Goal: Information Seeking & Learning: Learn about a topic

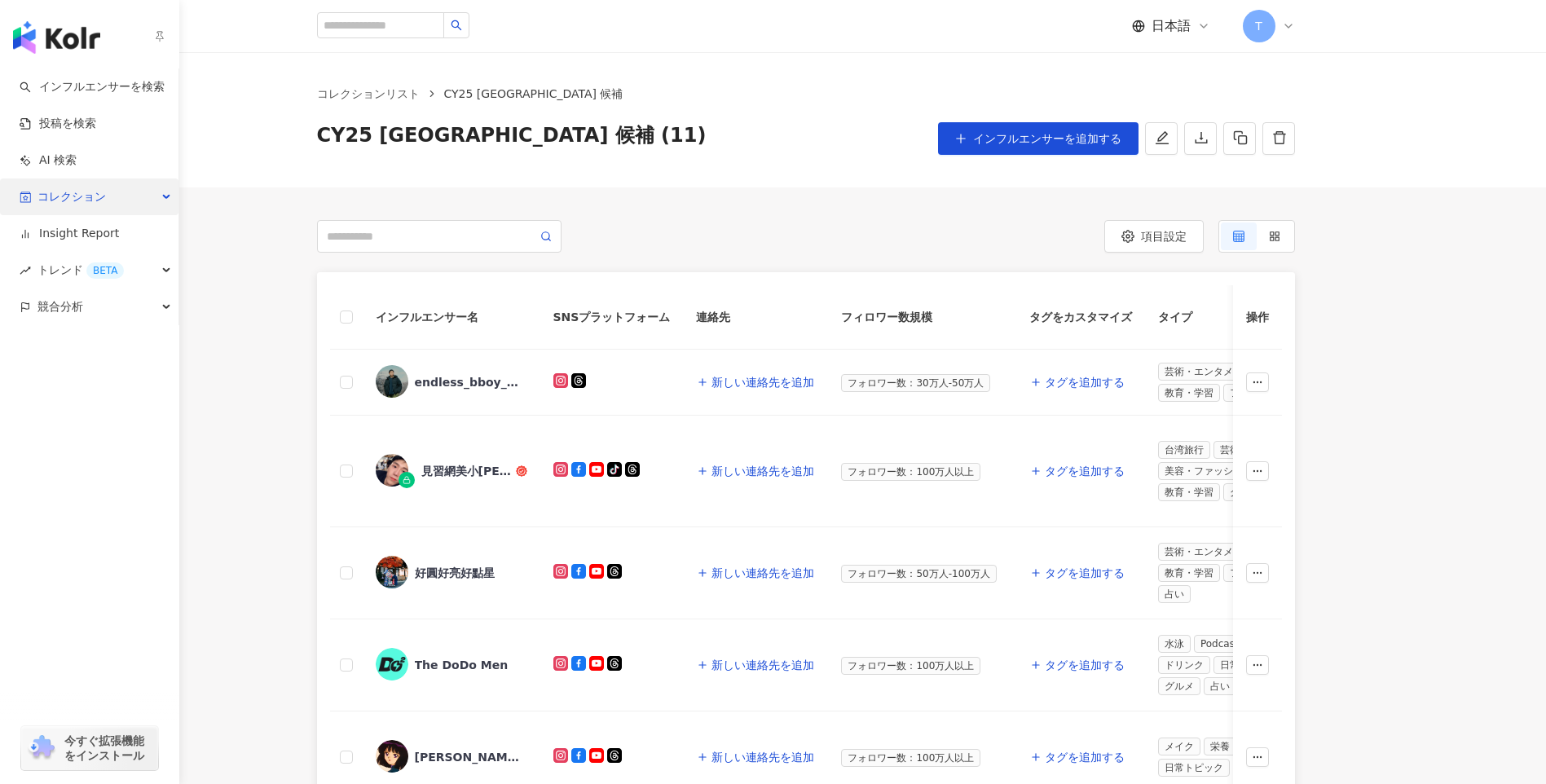
click at [95, 198] on span "コレクション" at bounding box center [71, 196] width 68 height 36
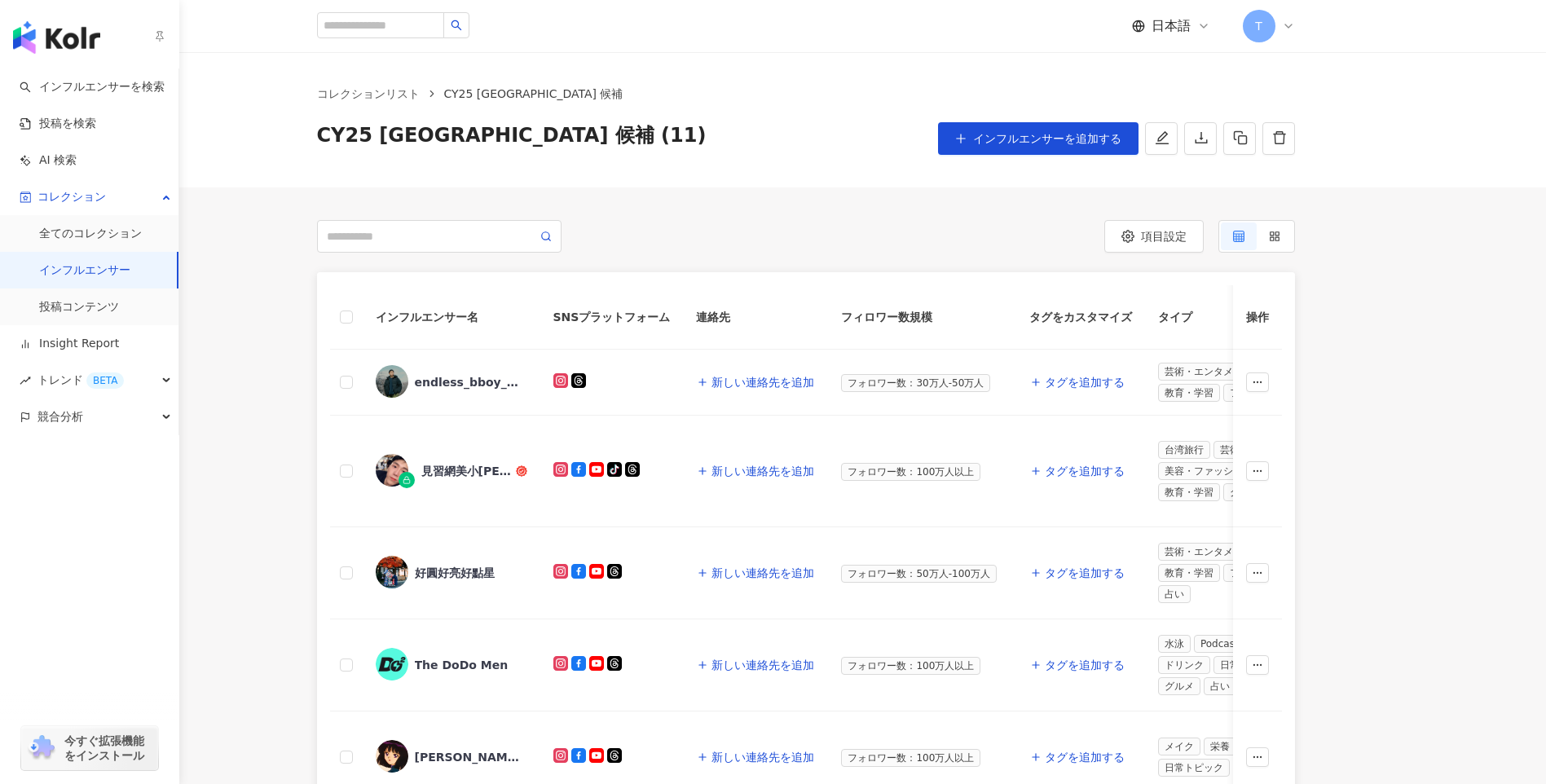
click at [130, 275] on link "インフルエンサー" at bounding box center [84, 270] width 91 height 16
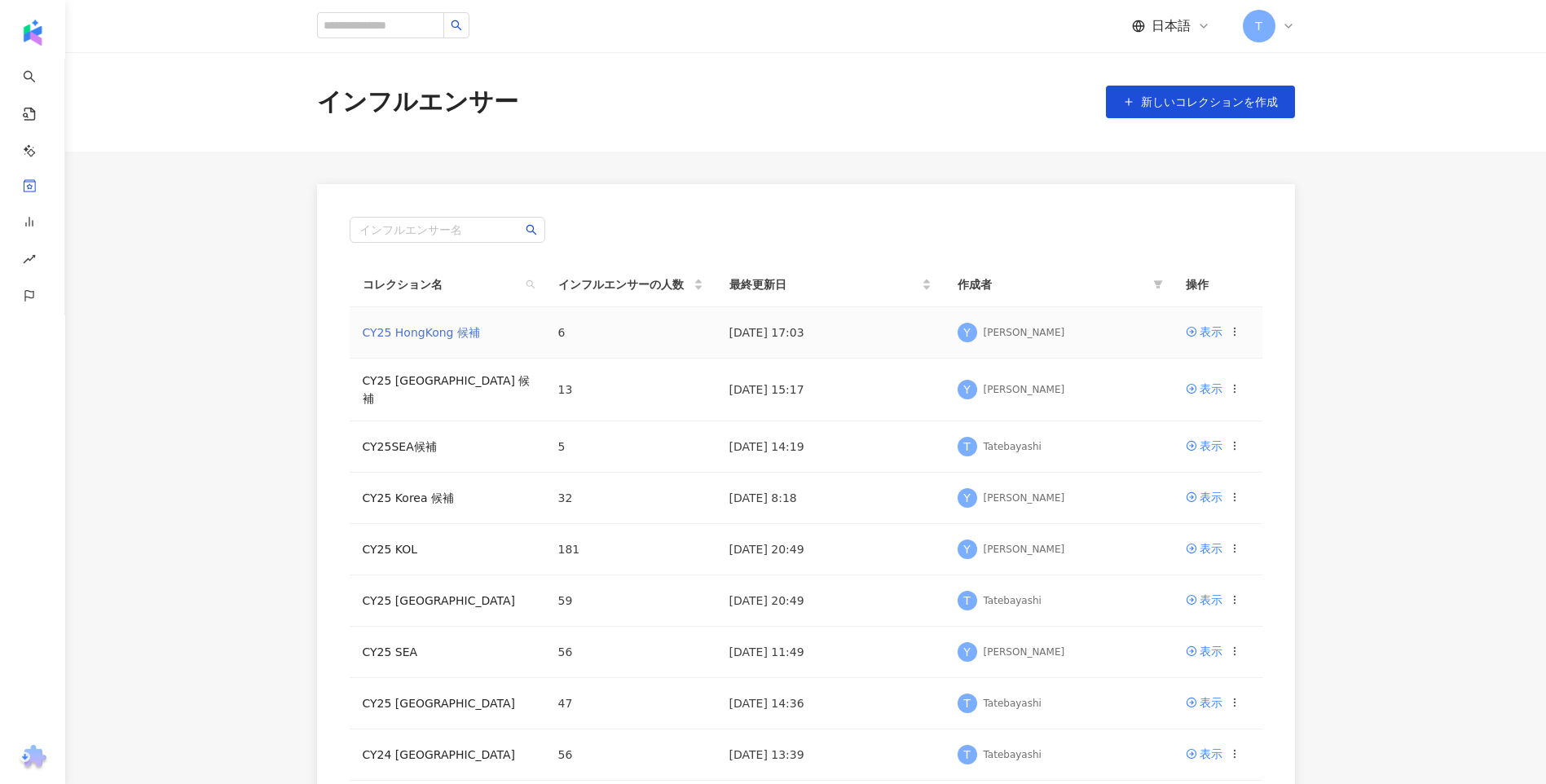
click at [415, 337] on link "CY25 HongKong 候補" at bounding box center [421, 333] width 117 height 13
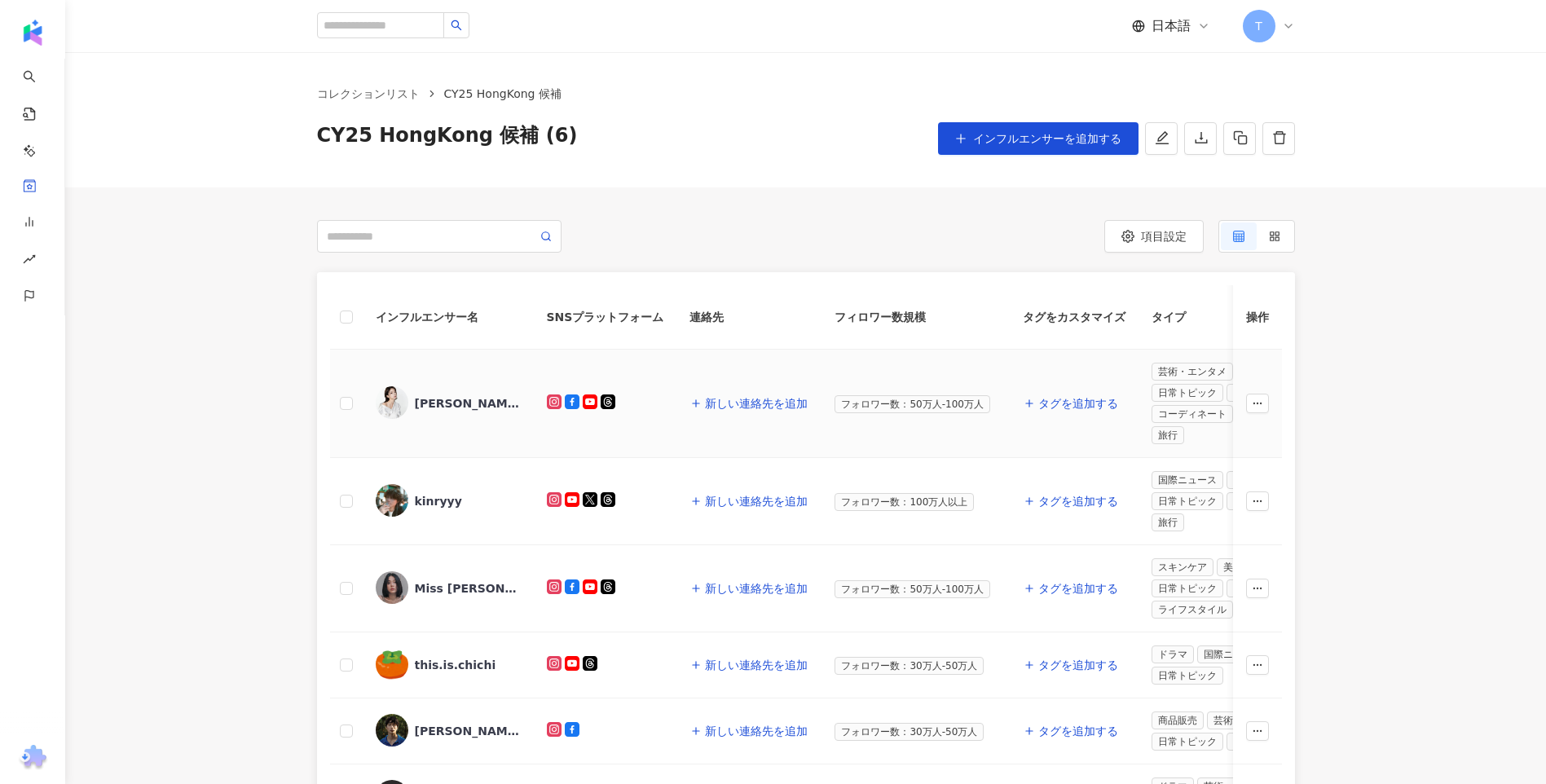
click at [484, 403] on div "[PERSON_NAME] [PERSON_NAME]" at bounding box center [467, 404] width 106 height 16
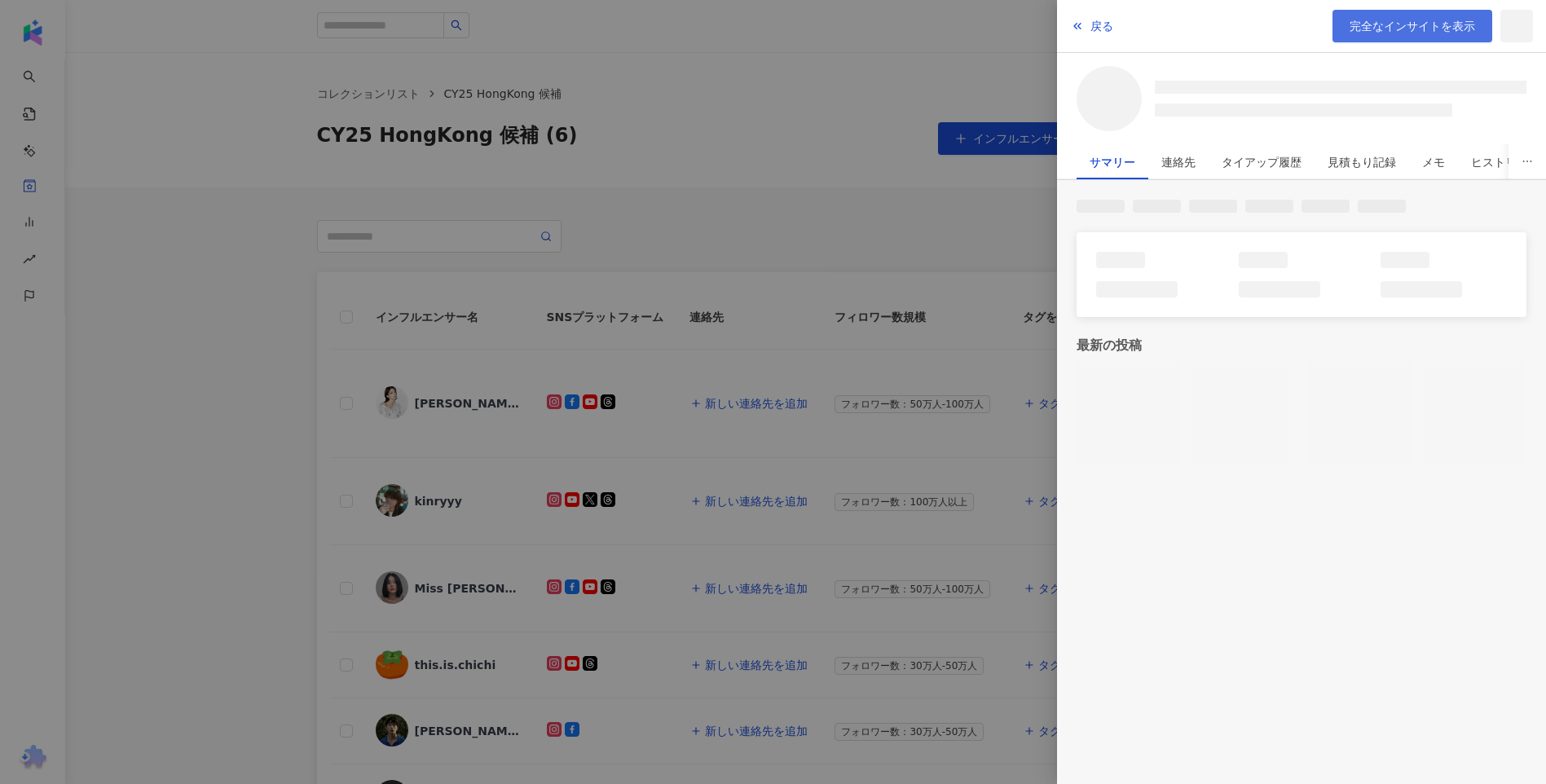
click at [1400, 27] on span "完全なインサイトを表示" at bounding box center [1413, 26] width 126 height 13
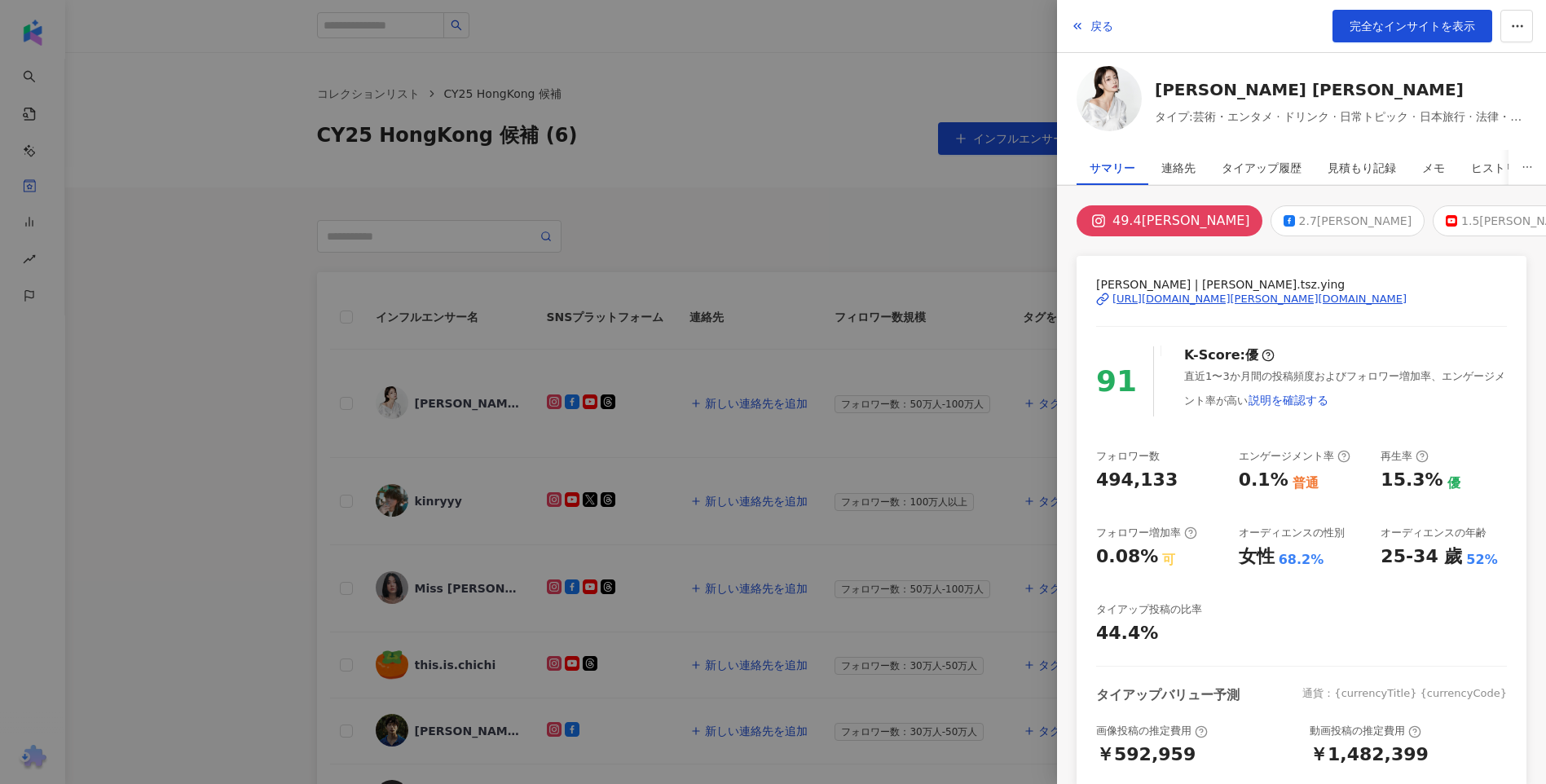
click at [208, 435] on div at bounding box center [773, 392] width 1546 height 784
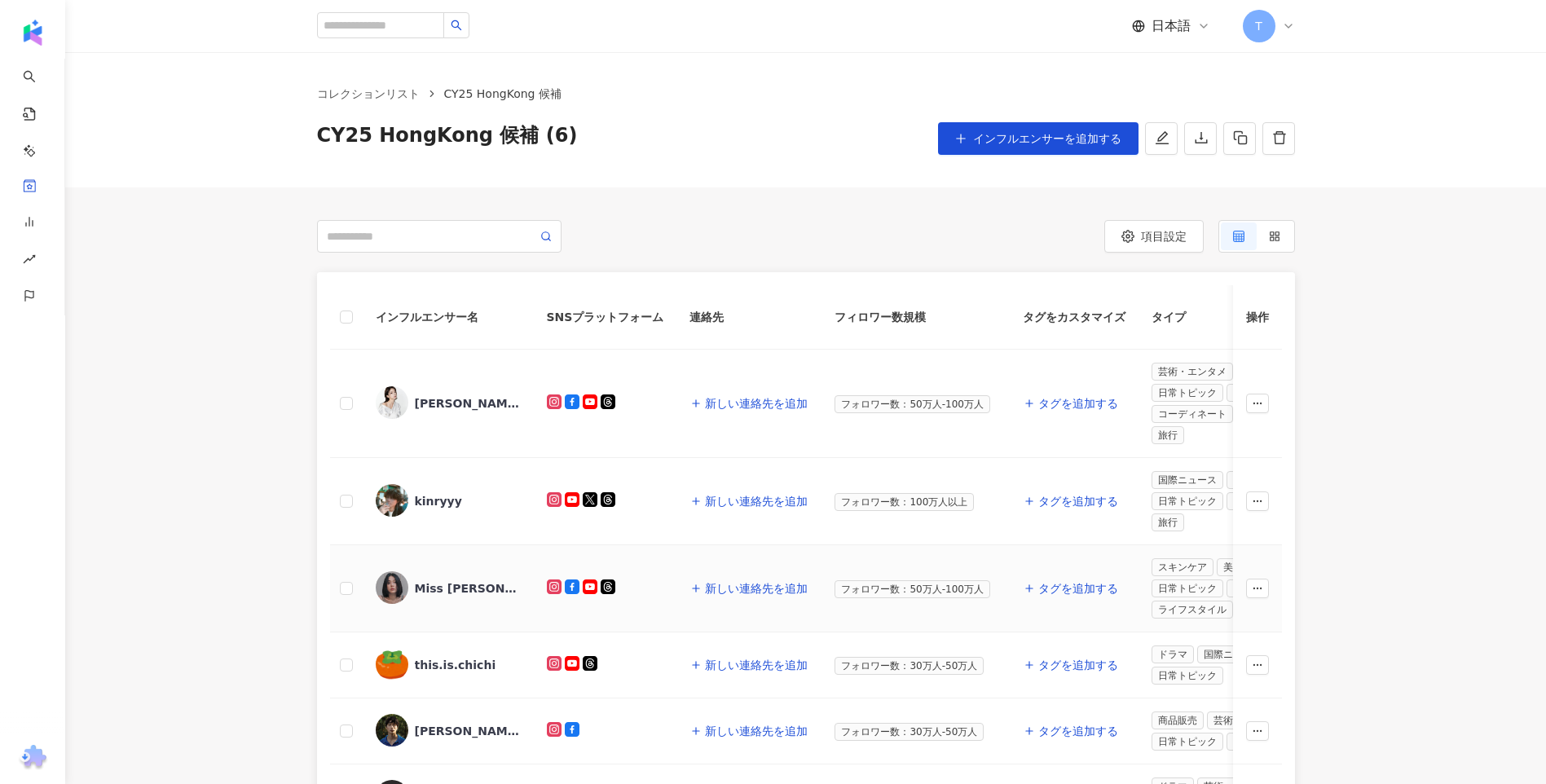
click at [450, 592] on div "Miss [PERSON_NAME]" at bounding box center [467, 588] width 106 height 16
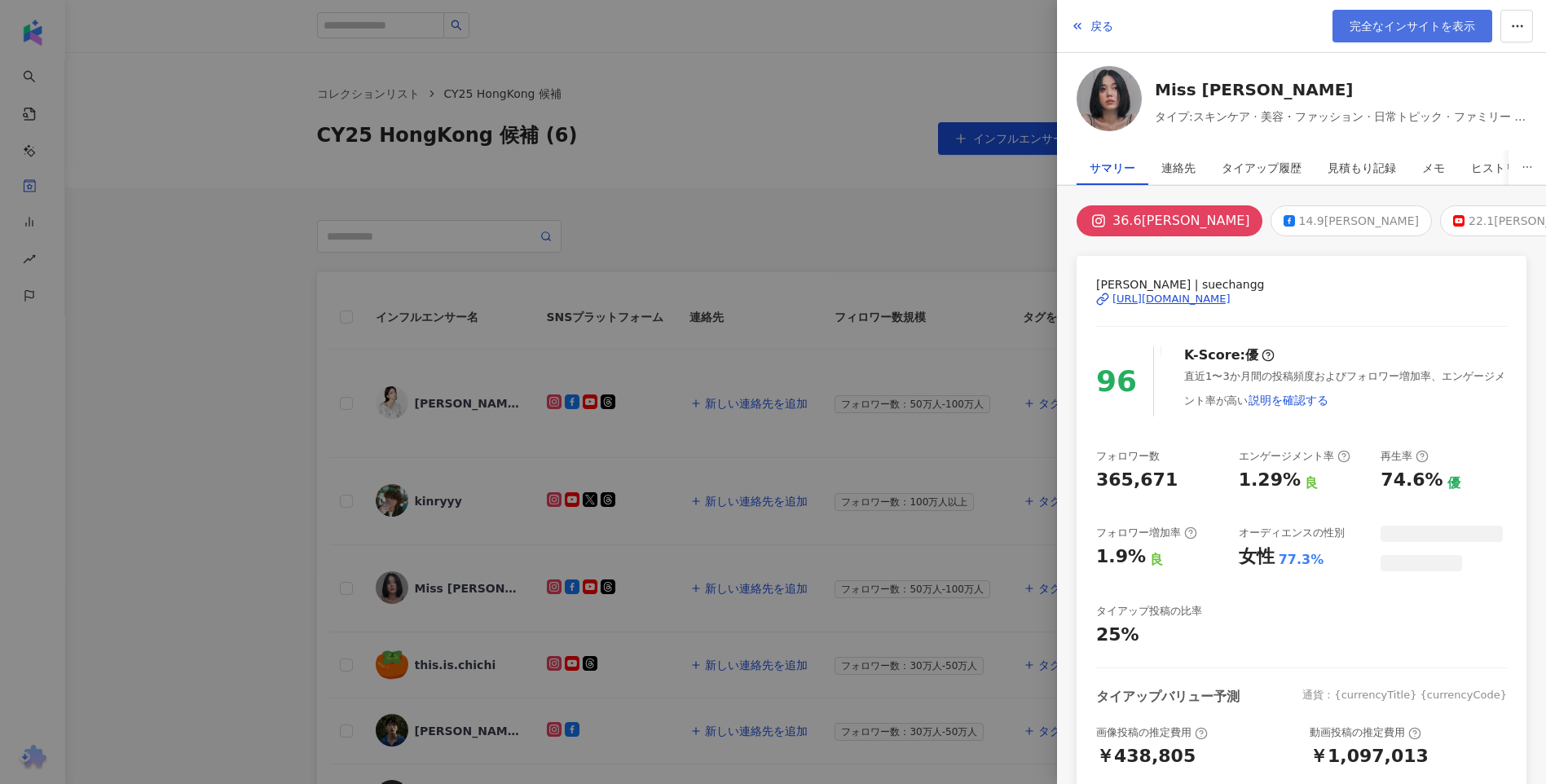
click at [1402, 33] on span "完全なインサイトを表示" at bounding box center [1413, 26] width 126 height 13
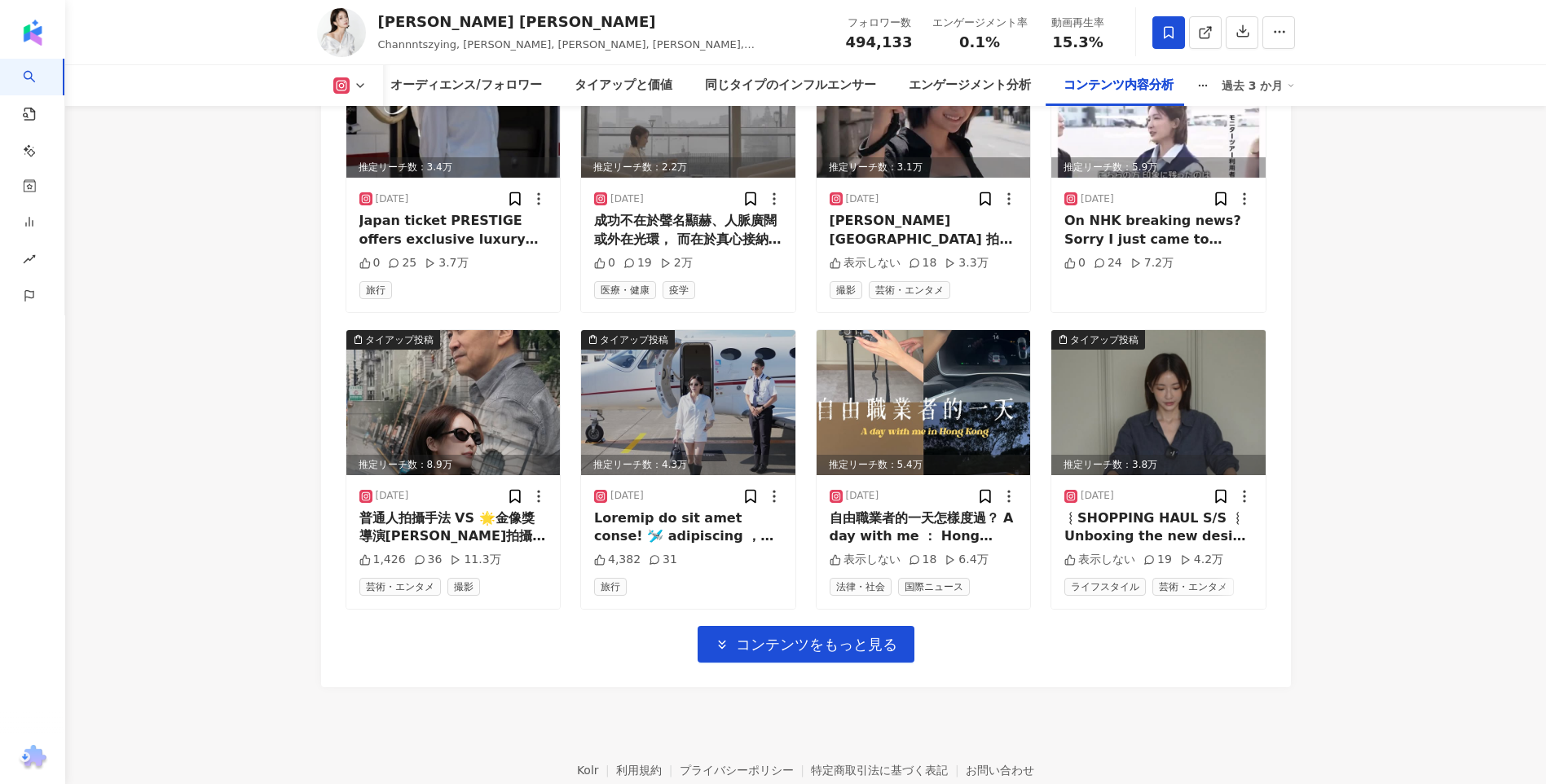
scroll to position [5674, 0]
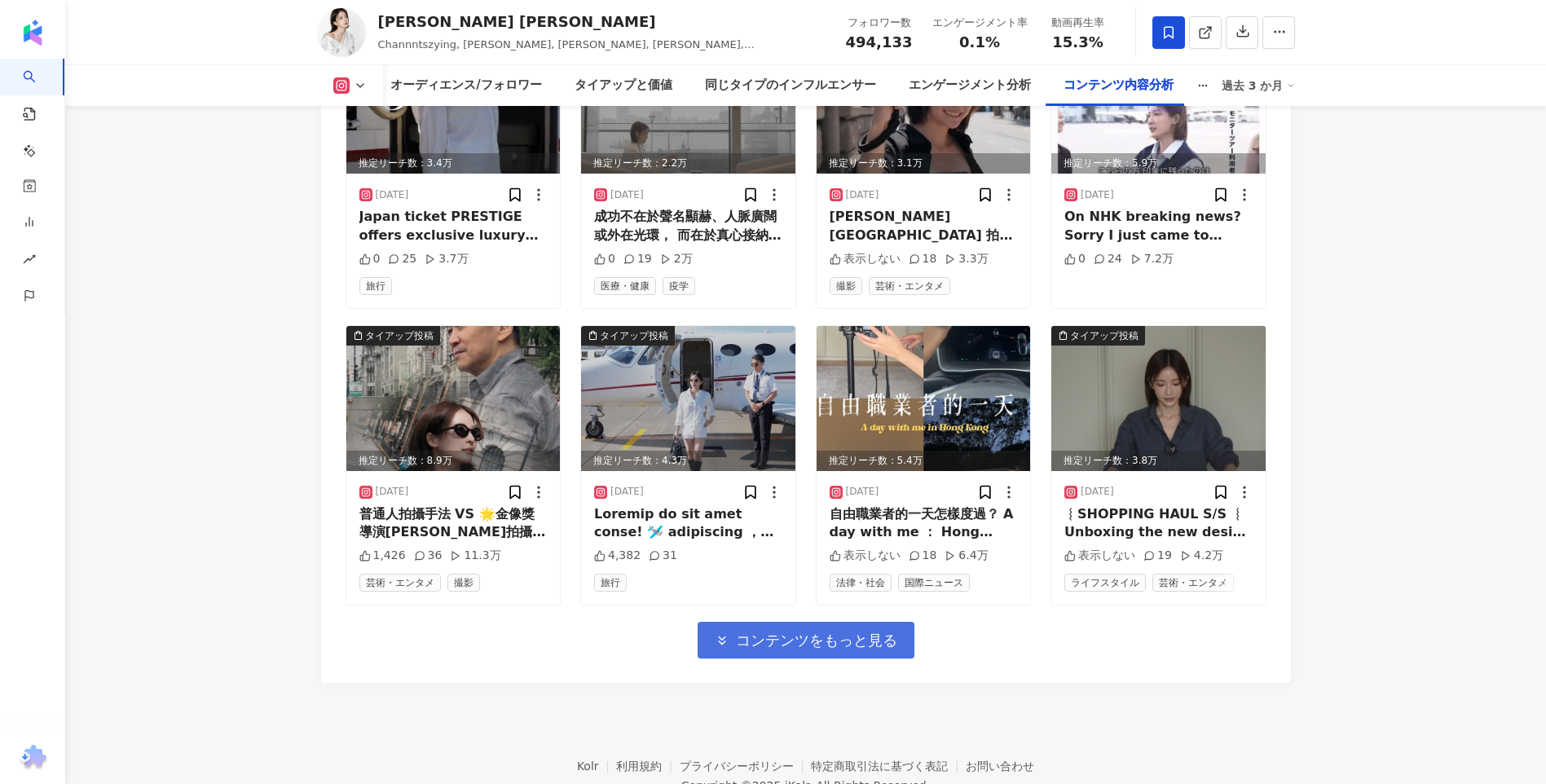
click at [836, 648] on span "コンテンツをもっと見る" at bounding box center [817, 640] width 161 height 18
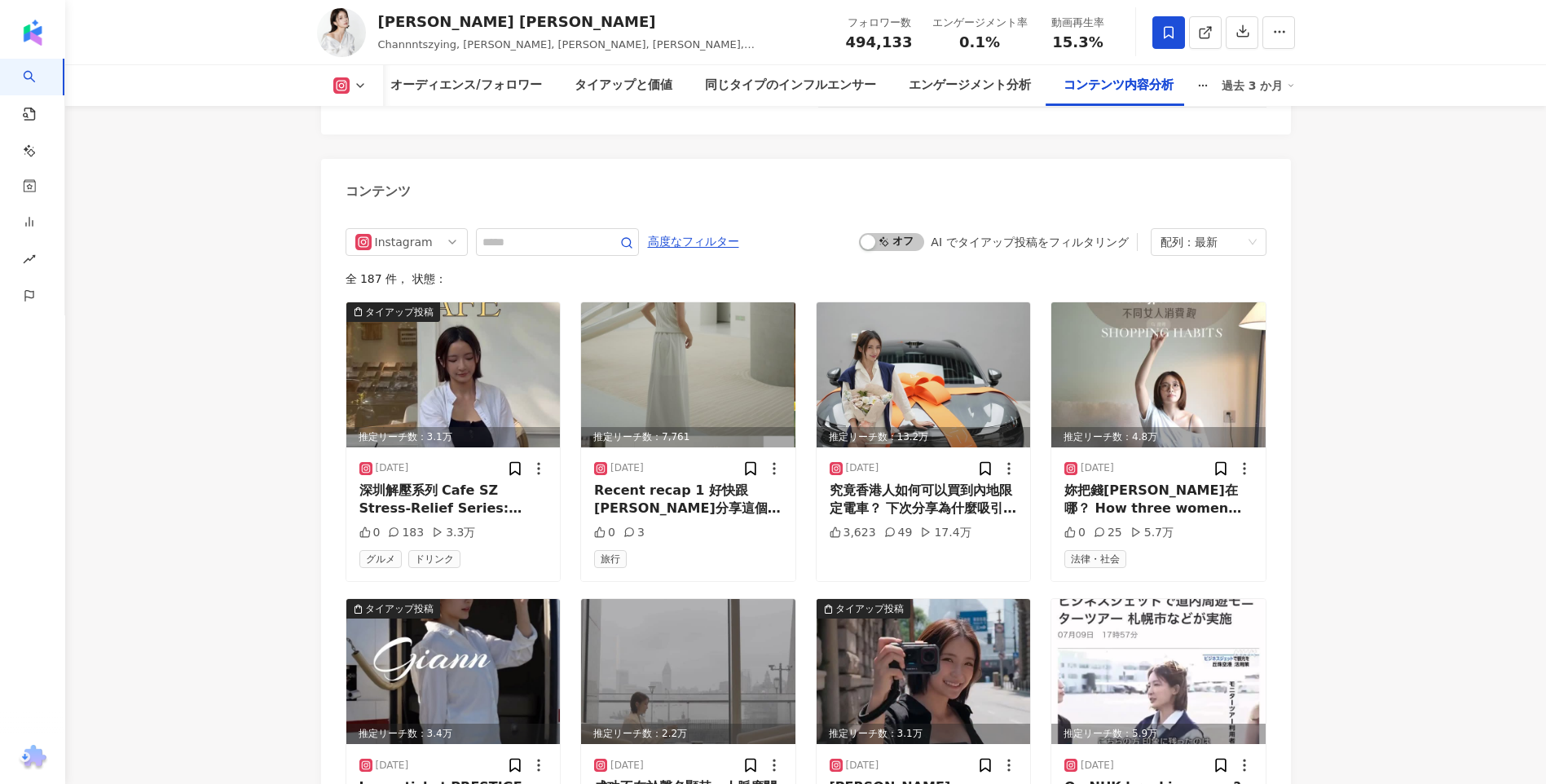
scroll to position [5756, 0]
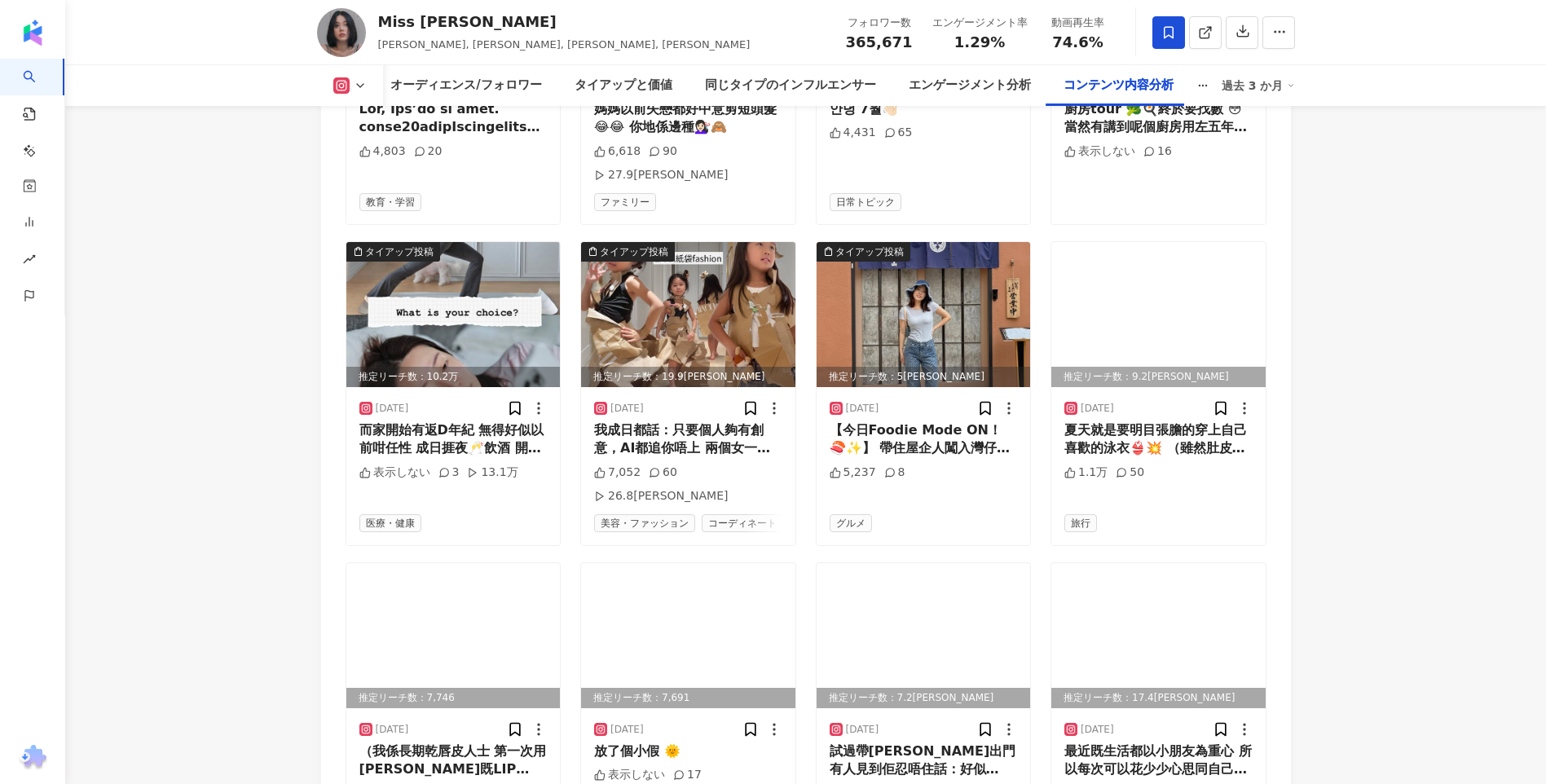
scroll to position [5591, 0]
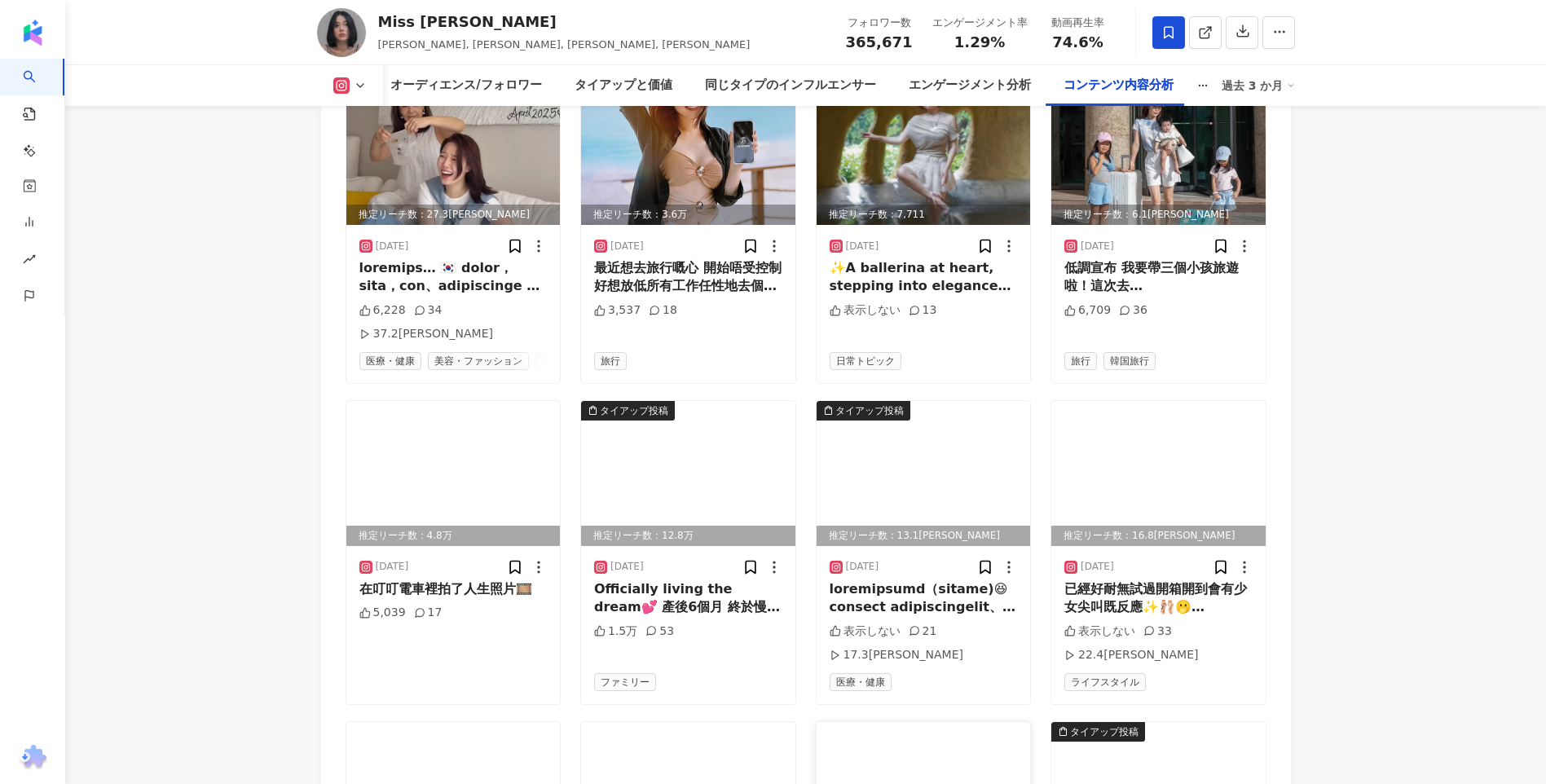
scroll to position [6569, 0]
